Goal: Task Accomplishment & Management: Use online tool/utility

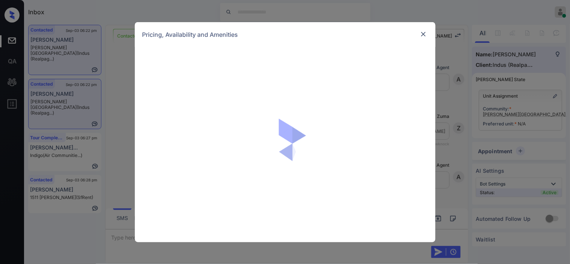
scroll to position [1155, 0]
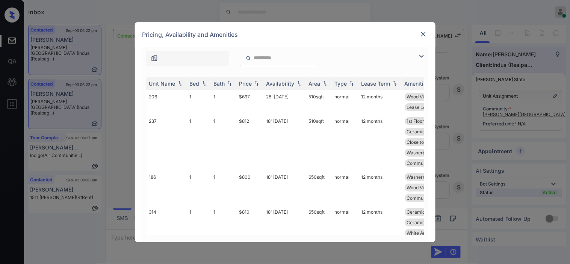
drag, startPoint x: 419, startPoint y: 59, endPoint x: 139, endPoint y: 71, distance: 279.9
click at [423, 53] on img at bounding box center [421, 56] width 9 height 9
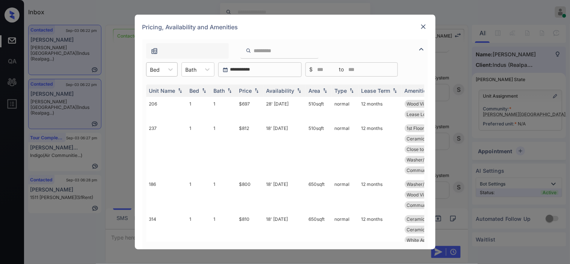
click at [158, 71] on div at bounding box center [155, 70] width 10 height 8
click at [158, 115] on div "3" at bounding box center [162, 115] width 32 height 14
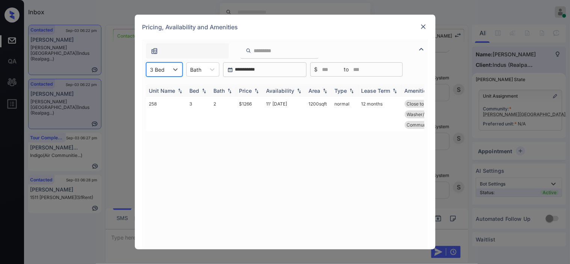
click at [256, 91] on img at bounding box center [257, 90] width 8 height 5
drag, startPoint x: 238, startPoint y: 100, endPoint x: 260, endPoint y: 100, distance: 21.8
click at [260, 100] on td "$1266" at bounding box center [249, 114] width 27 height 35
copy td "$1266"
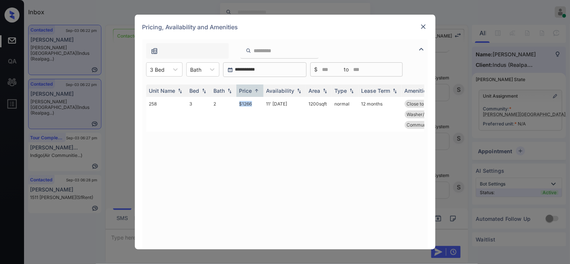
click at [423, 23] on img at bounding box center [424, 27] width 8 height 8
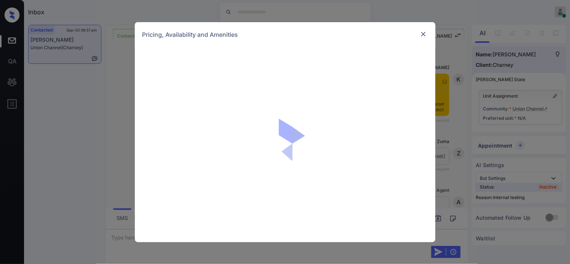
scroll to position [1055, 0]
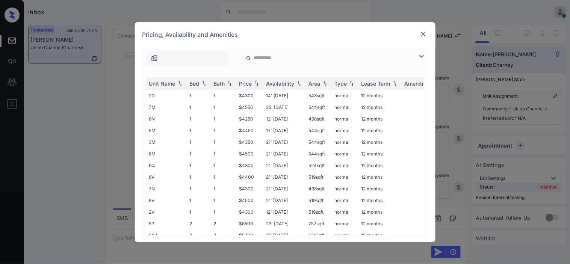
click at [419, 54] on img at bounding box center [421, 56] width 9 height 9
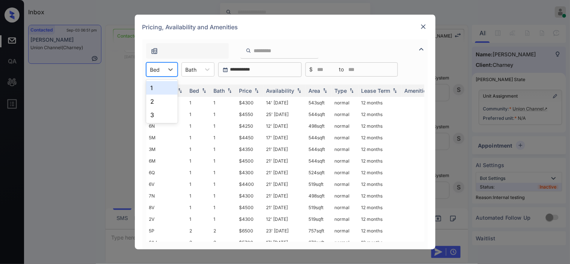
click at [156, 69] on div at bounding box center [155, 70] width 10 height 8
click at [171, 98] on div "2" at bounding box center [162, 102] width 32 height 14
click at [257, 91] on img at bounding box center [257, 90] width 8 height 5
click at [257, 91] on img at bounding box center [257, 91] width 8 height 6
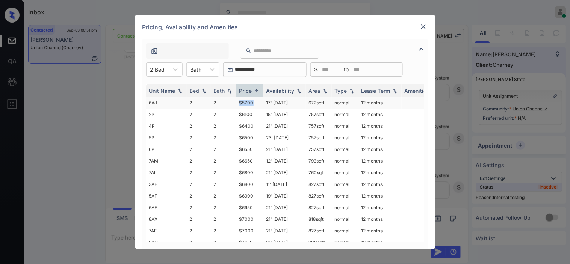
drag, startPoint x: 239, startPoint y: 99, endPoint x: 259, endPoint y: 101, distance: 19.2
click at [259, 101] on td "$5700" at bounding box center [249, 103] width 27 height 12
copy td "$5700"
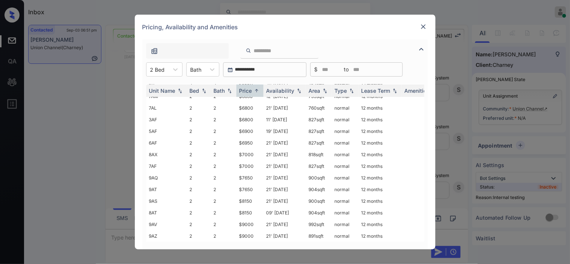
click at [426, 26] on img at bounding box center [424, 27] width 8 height 8
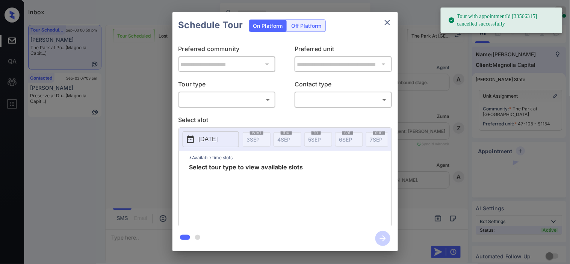
scroll to position [2902, 0]
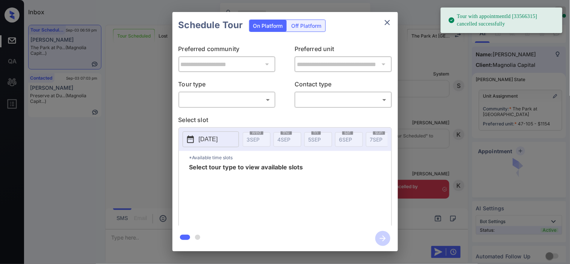
click at [251, 103] on body "Tour with appointmentId [33566315] cancelled successfully Inbox Kristine Capara…" at bounding box center [285, 132] width 570 height 264
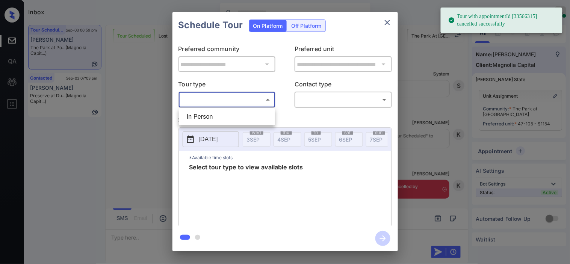
click at [223, 118] on li "In Person" at bounding box center [227, 117] width 92 height 14
type input "********"
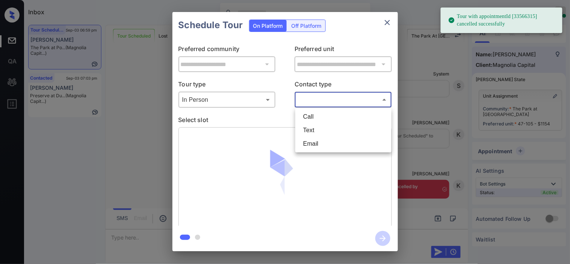
click at [313, 97] on body "Tour with appointmentId [33566315] cancelled successfully Inbox Kristine Capara…" at bounding box center [285, 132] width 570 height 264
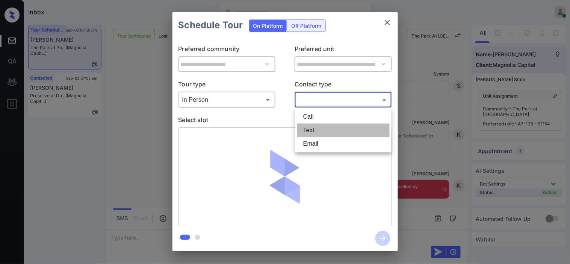
click at [312, 127] on li "Text" at bounding box center [343, 131] width 92 height 14
type input "****"
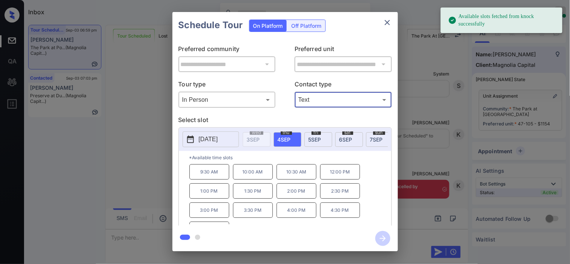
click at [191, 139] on icon at bounding box center [190, 140] width 7 height 8
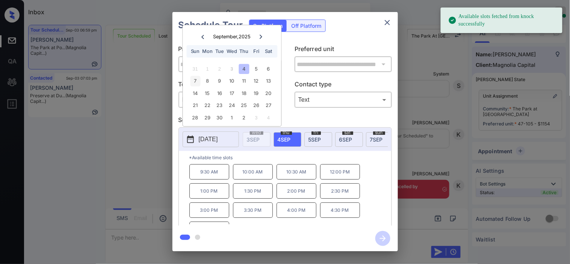
click at [194, 80] on div "7" at bounding box center [195, 81] width 10 height 10
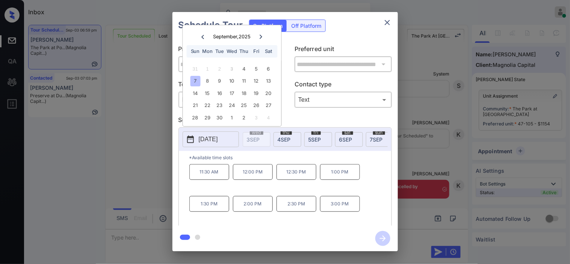
click at [151, 163] on div "**********" at bounding box center [285, 131] width 570 height 263
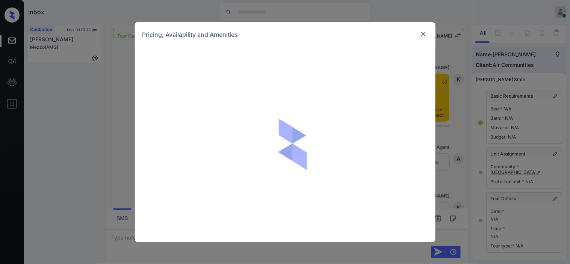
scroll to position [4203, 0]
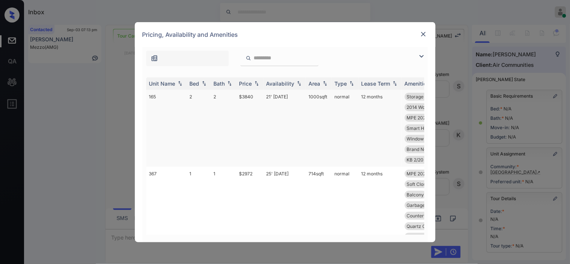
click at [275, 94] on td "21' [DATE]" at bounding box center [284, 128] width 42 height 77
click at [423, 32] on img at bounding box center [424, 34] width 8 height 8
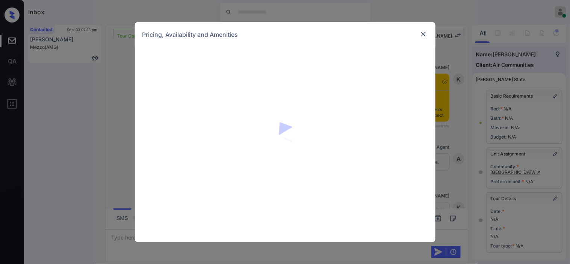
scroll to position [4203, 0]
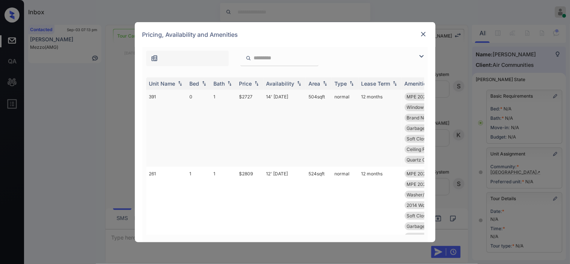
click at [268, 94] on td "14' [DATE]" at bounding box center [284, 128] width 42 height 77
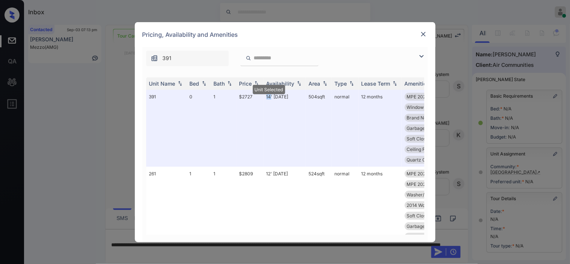
click at [424, 33] on img at bounding box center [424, 34] width 8 height 8
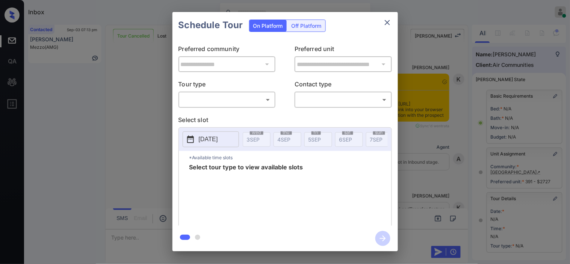
click at [198, 101] on body "Inbox Kristine Capara Online Set yourself offline Set yourself on break Profile…" at bounding box center [285, 132] width 570 height 264
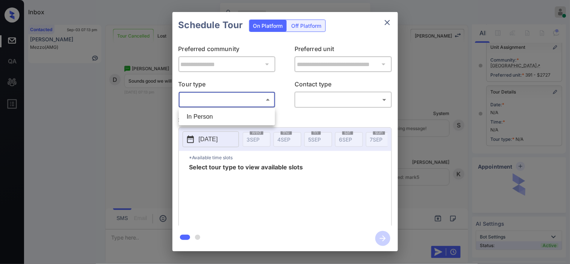
click at [200, 117] on li "In Person" at bounding box center [227, 117] width 92 height 14
type input "********"
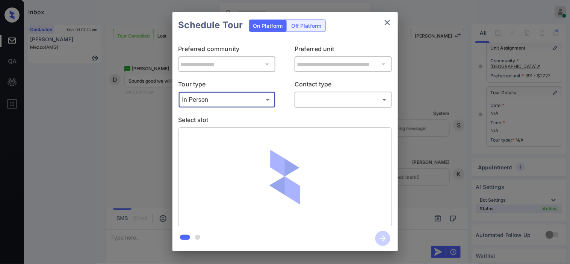
click at [314, 99] on body "Inbox Kristine Capara Online Set yourself offline Set yourself on break Profile…" at bounding box center [285, 132] width 570 height 264
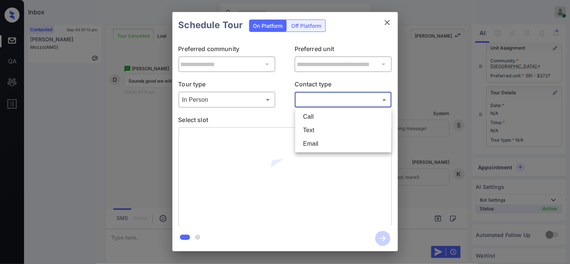
click at [309, 127] on li "Text" at bounding box center [343, 131] width 92 height 14
type input "****"
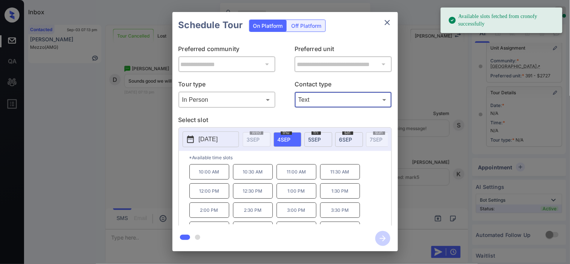
click at [187, 137] on icon at bounding box center [190, 140] width 7 height 8
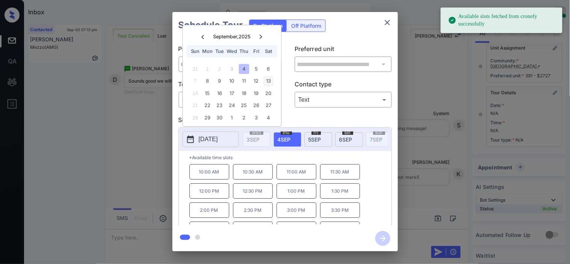
click at [265, 68] on div "6" at bounding box center [268, 69] width 10 height 10
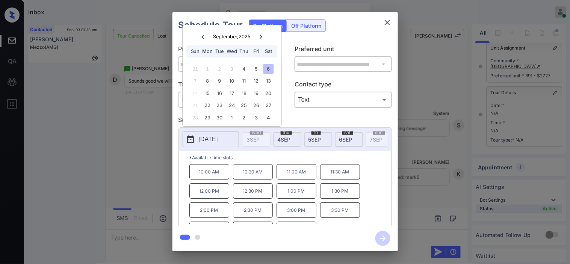
click at [206, 218] on p "2:00 PM" at bounding box center [209, 210] width 40 height 15
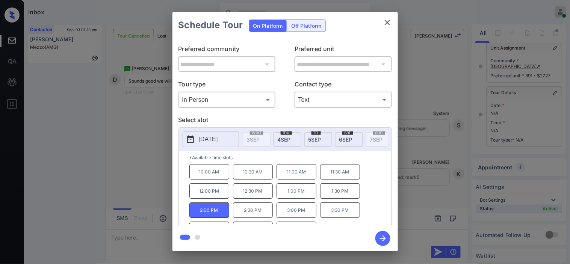
click at [379, 238] on icon "button" at bounding box center [382, 238] width 15 height 15
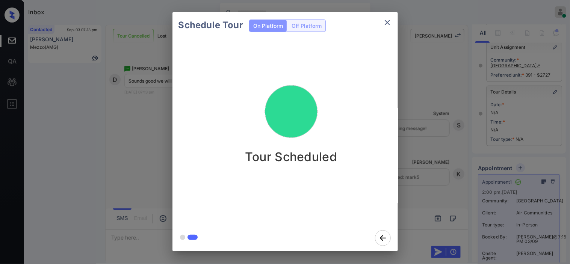
click at [450, 174] on div "Schedule Tour On Platform Off Platform Tour Scheduled" at bounding box center [285, 131] width 570 height 263
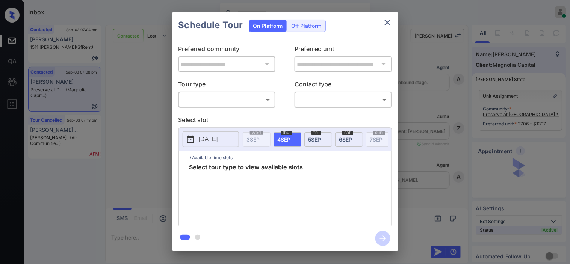
click at [234, 103] on body "Inbox [PERSON_NAME] Online Set yourself offline Set yourself on break Profile S…" at bounding box center [285, 132] width 570 height 264
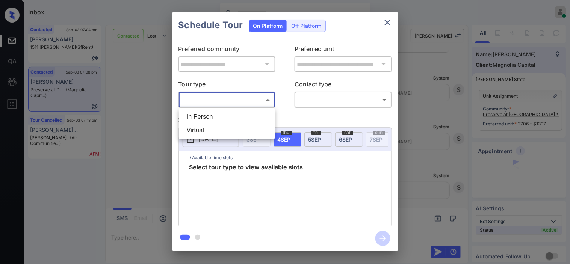
click at [232, 117] on li "In Person" at bounding box center [227, 117] width 92 height 14
type input "********"
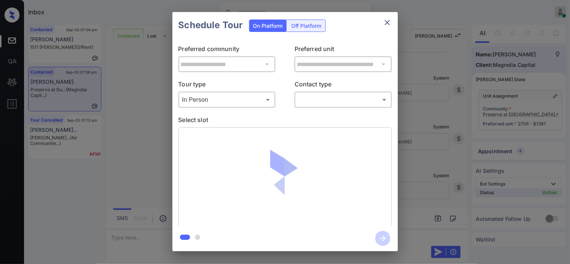
click at [318, 98] on body "Inbox [PERSON_NAME] Online Set yourself offline Set yourself on break Profile S…" at bounding box center [285, 132] width 570 height 264
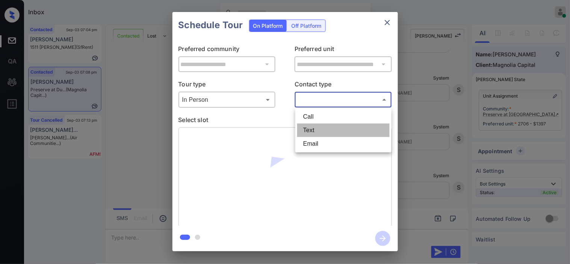
click at [317, 129] on li "Text" at bounding box center [343, 131] width 92 height 14
type input "****"
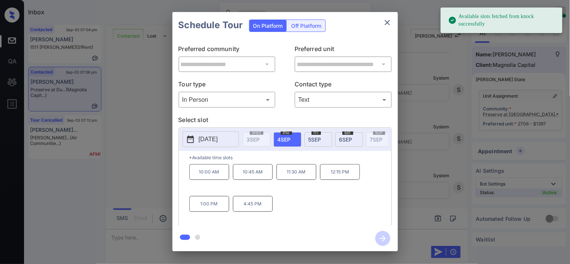
click at [218, 144] on p "[DATE]" at bounding box center [208, 139] width 19 height 9
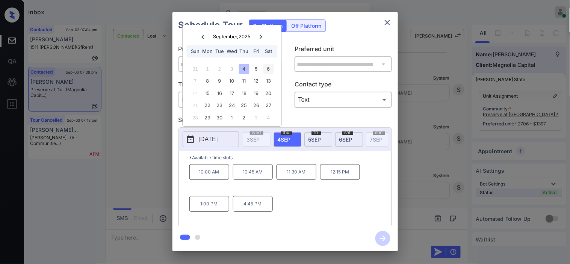
click at [266, 69] on div "6" at bounding box center [268, 69] width 10 height 10
click at [144, 133] on div "**********" at bounding box center [285, 131] width 570 height 263
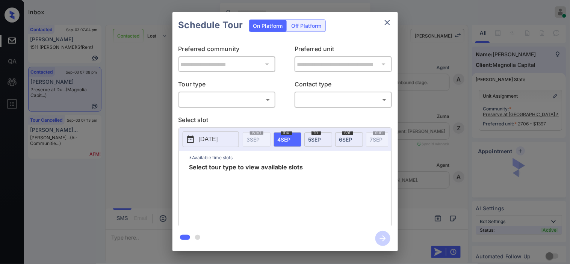
scroll to position [2269, 0]
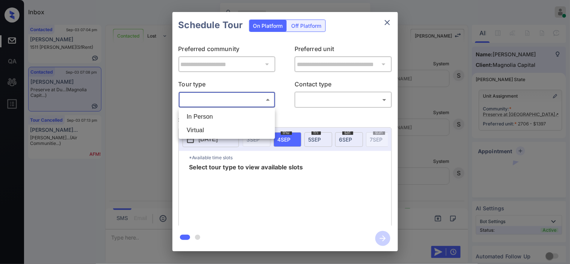
click at [227, 97] on body "Inbox [PERSON_NAME] Online Set yourself offline Set yourself on break Profile S…" at bounding box center [285, 132] width 570 height 264
click at [136, 104] on div at bounding box center [285, 132] width 570 height 264
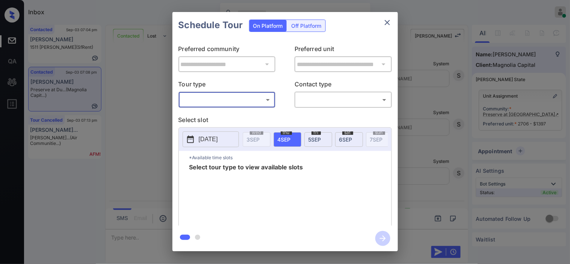
click at [136, 104] on div at bounding box center [285, 132] width 570 height 264
click at [136, 104] on div "**********" at bounding box center [285, 131] width 570 height 263
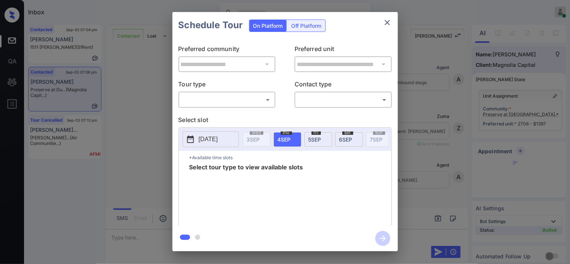
scroll to position [2314, 0]
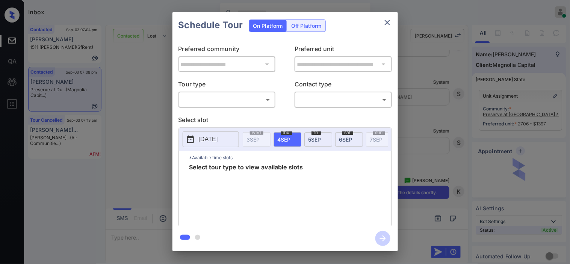
click at [257, 101] on body "Inbox [PERSON_NAME] Online Set yourself offline Set yourself on break Profile S…" at bounding box center [285, 132] width 570 height 264
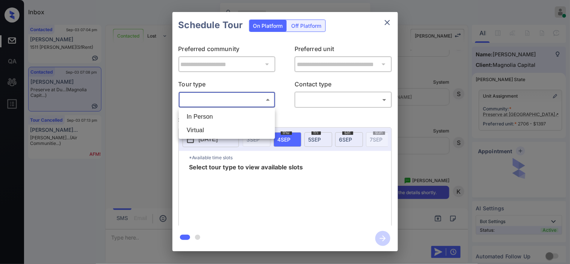
click at [254, 113] on li "In Person" at bounding box center [227, 117] width 92 height 14
type input "********"
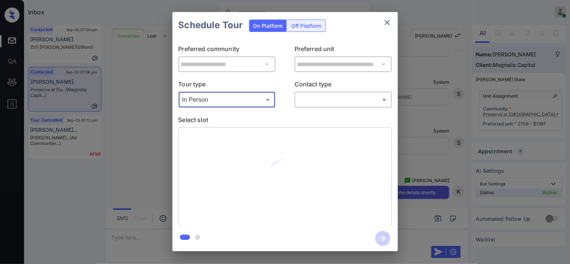
click at [305, 99] on body "Inbox [PERSON_NAME] Online Set yourself offline Set yourself on break Profile S…" at bounding box center [285, 132] width 570 height 264
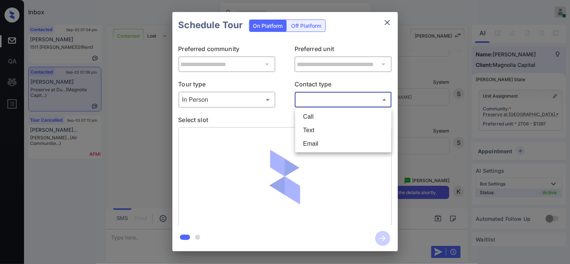
click at [310, 132] on li "Text" at bounding box center [343, 131] width 92 height 14
type input "****"
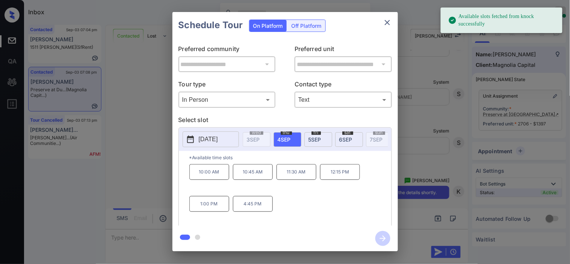
click at [197, 142] on button "[DATE]" at bounding box center [211, 140] width 56 height 16
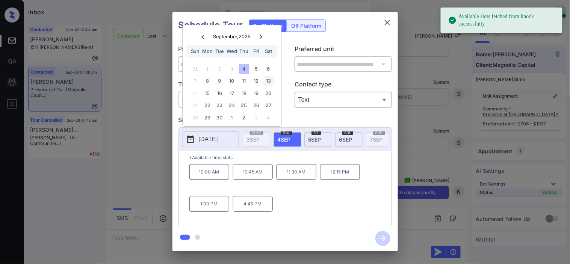
click at [270, 70] on div "6" at bounding box center [268, 69] width 10 height 10
drag, startPoint x: 254, startPoint y: 179, endPoint x: 374, endPoint y: 228, distance: 129.7
click at [254, 179] on p "10:15 AM" at bounding box center [253, 172] width 40 height 16
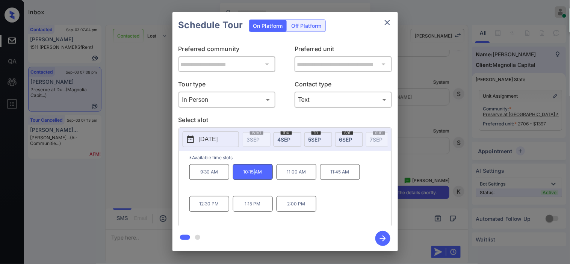
click at [378, 237] on icon "button" at bounding box center [382, 238] width 15 height 15
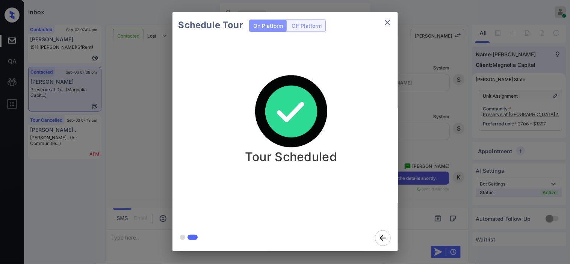
drag, startPoint x: 415, startPoint y: 125, endPoint x: 418, endPoint y: 122, distance: 4.0
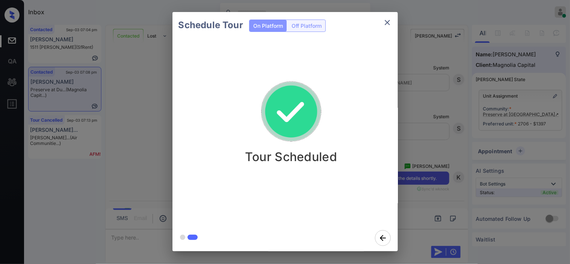
click at [418, 122] on div "Schedule Tour On Platform Off Platform Tour Scheduled" at bounding box center [285, 131] width 570 height 263
